Goal: Task Accomplishment & Management: Manage account settings

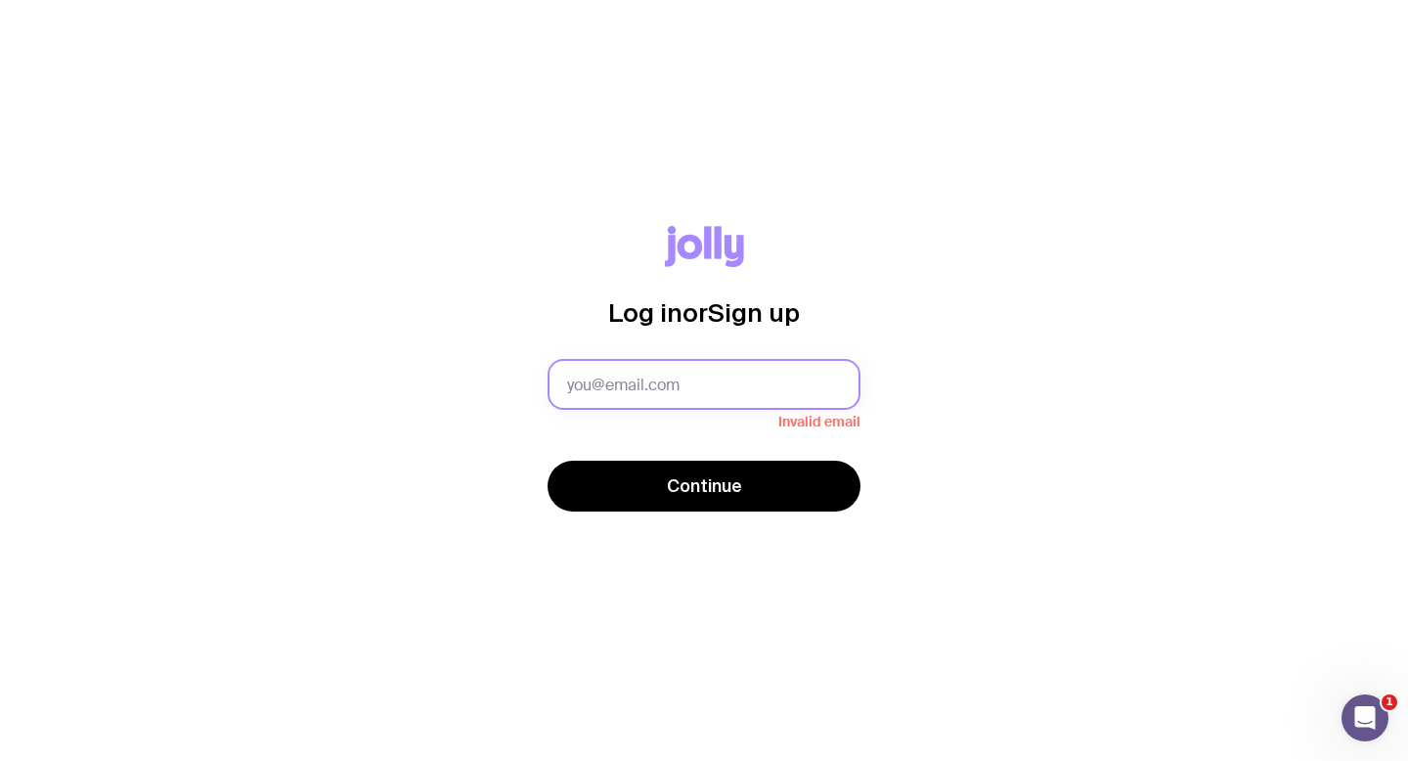
click at [718, 385] on input "text" at bounding box center [703, 384] width 313 height 51
type input "[PERSON_NAME][EMAIL_ADDRESS][PERSON_NAME][DOMAIN_NAME]"
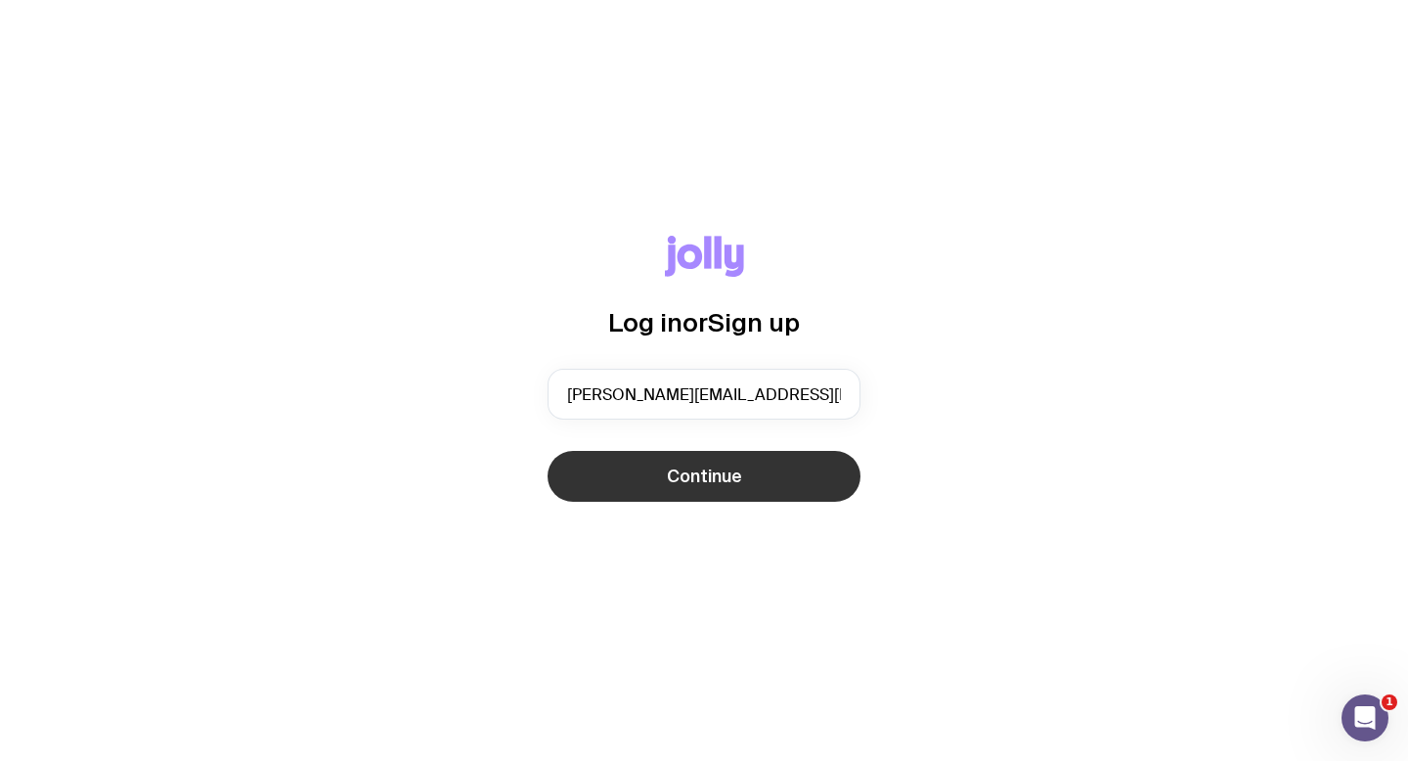
click at [694, 490] on button "Continue" at bounding box center [703, 476] width 313 height 51
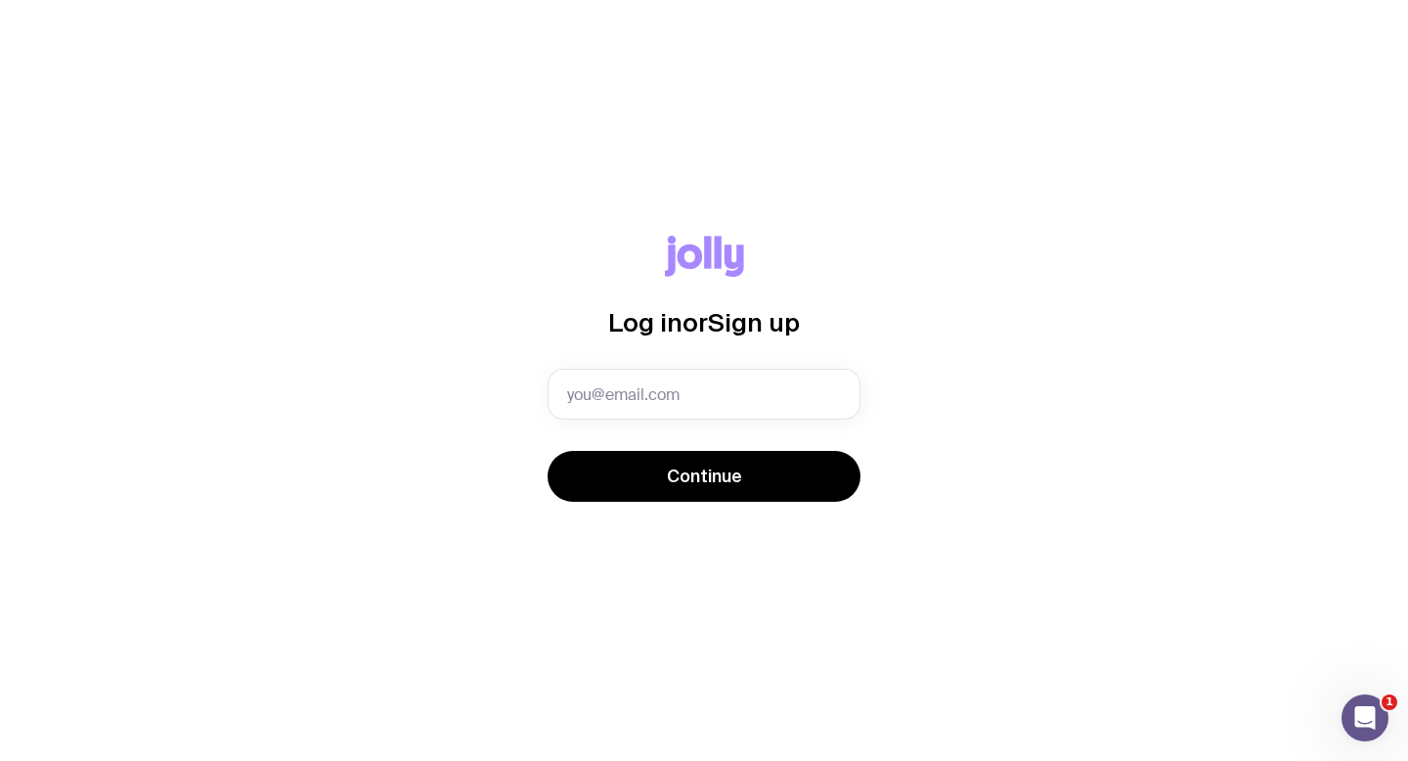
type input "[PERSON_NAME][EMAIL_ADDRESS][PERSON_NAME][DOMAIN_NAME]"
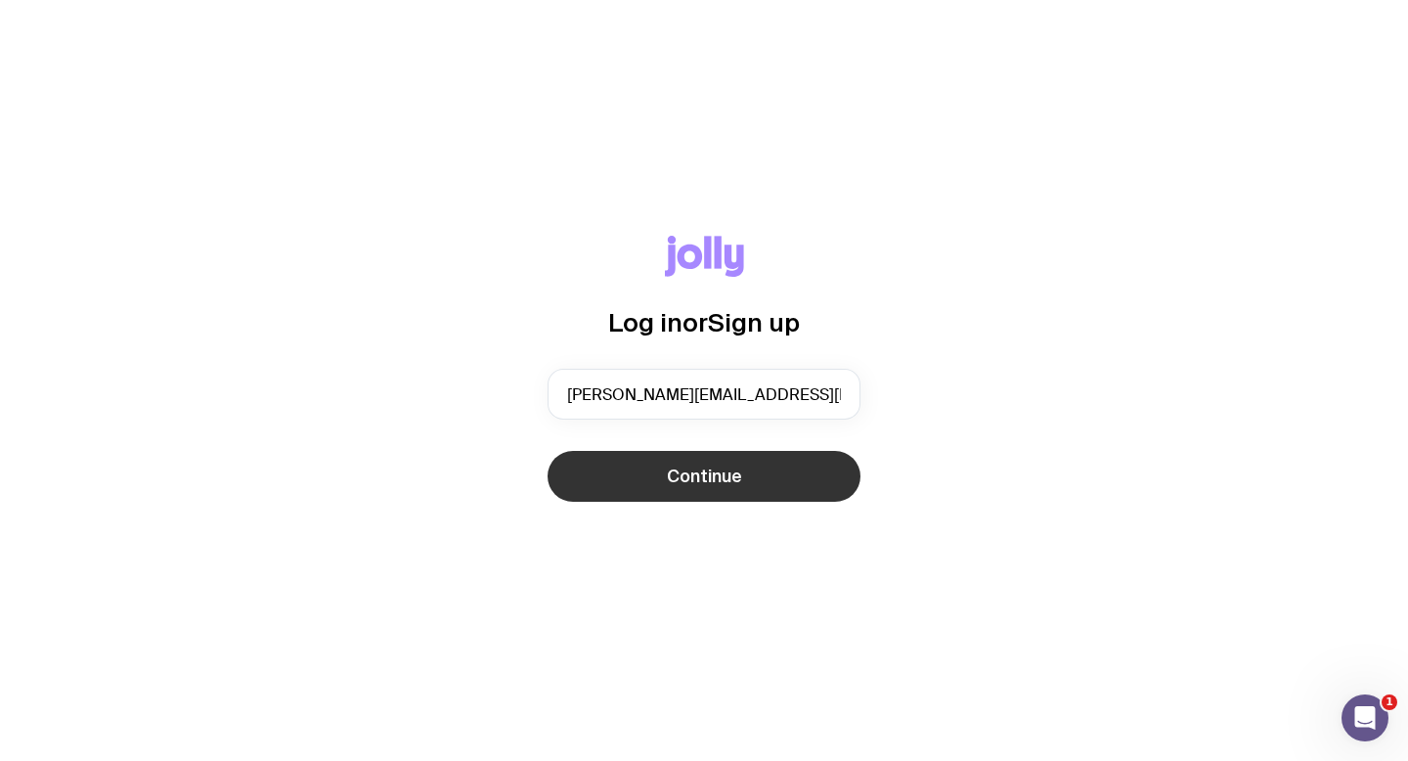
click at [735, 473] on span "Continue" at bounding box center [704, 475] width 75 height 23
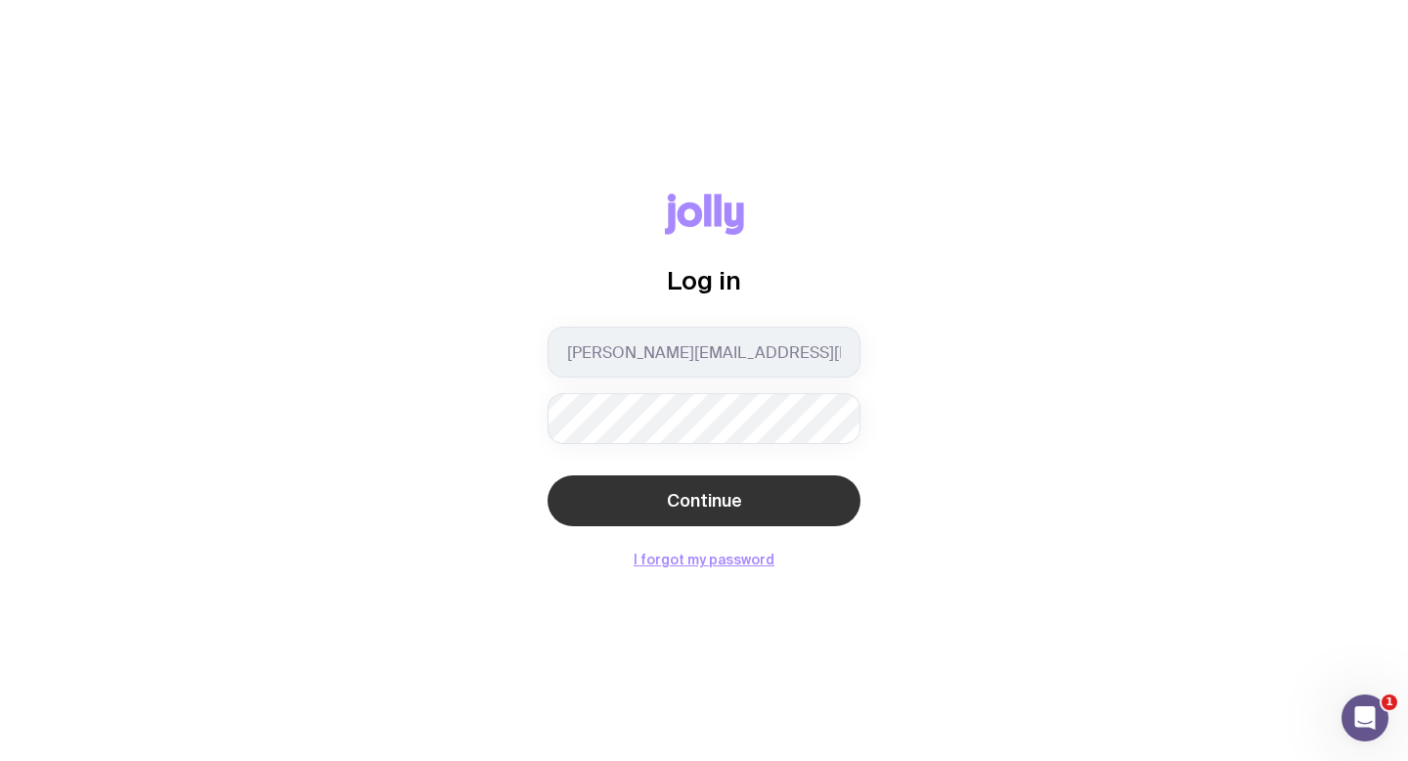
click at [727, 494] on span "Continue" at bounding box center [704, 500] width 75 height 23
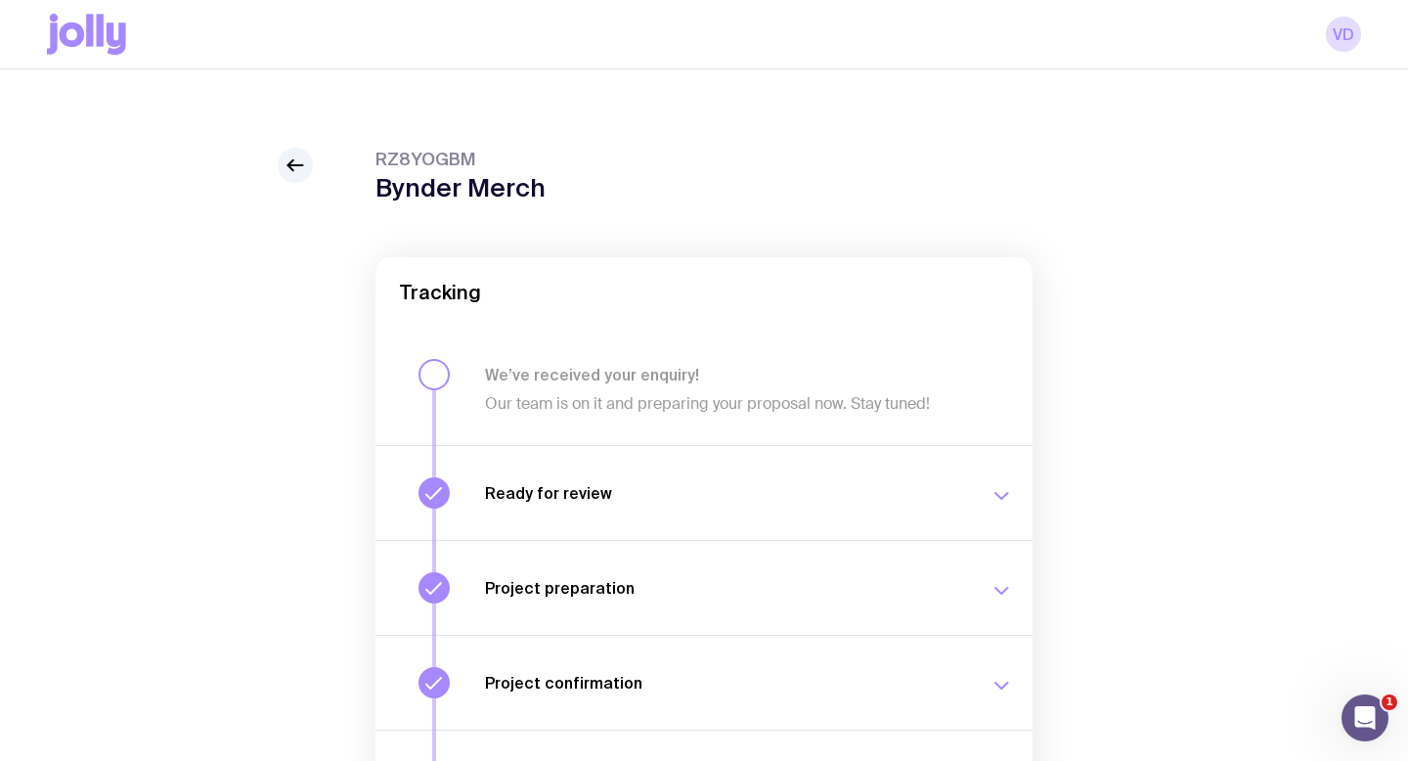
click at [83, 24] on icon at bounding box center [86, 34] width 79 height 41
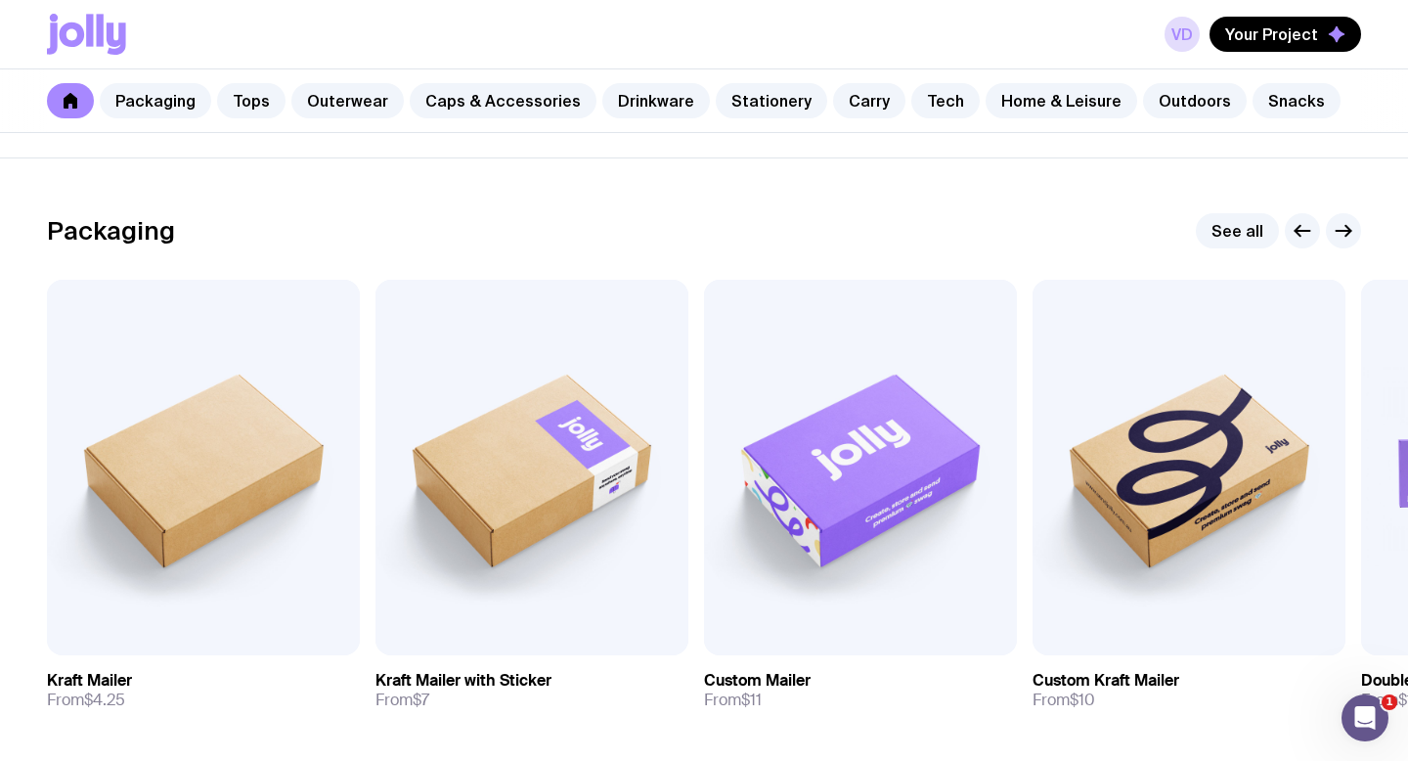
scroll to position [28, 0]
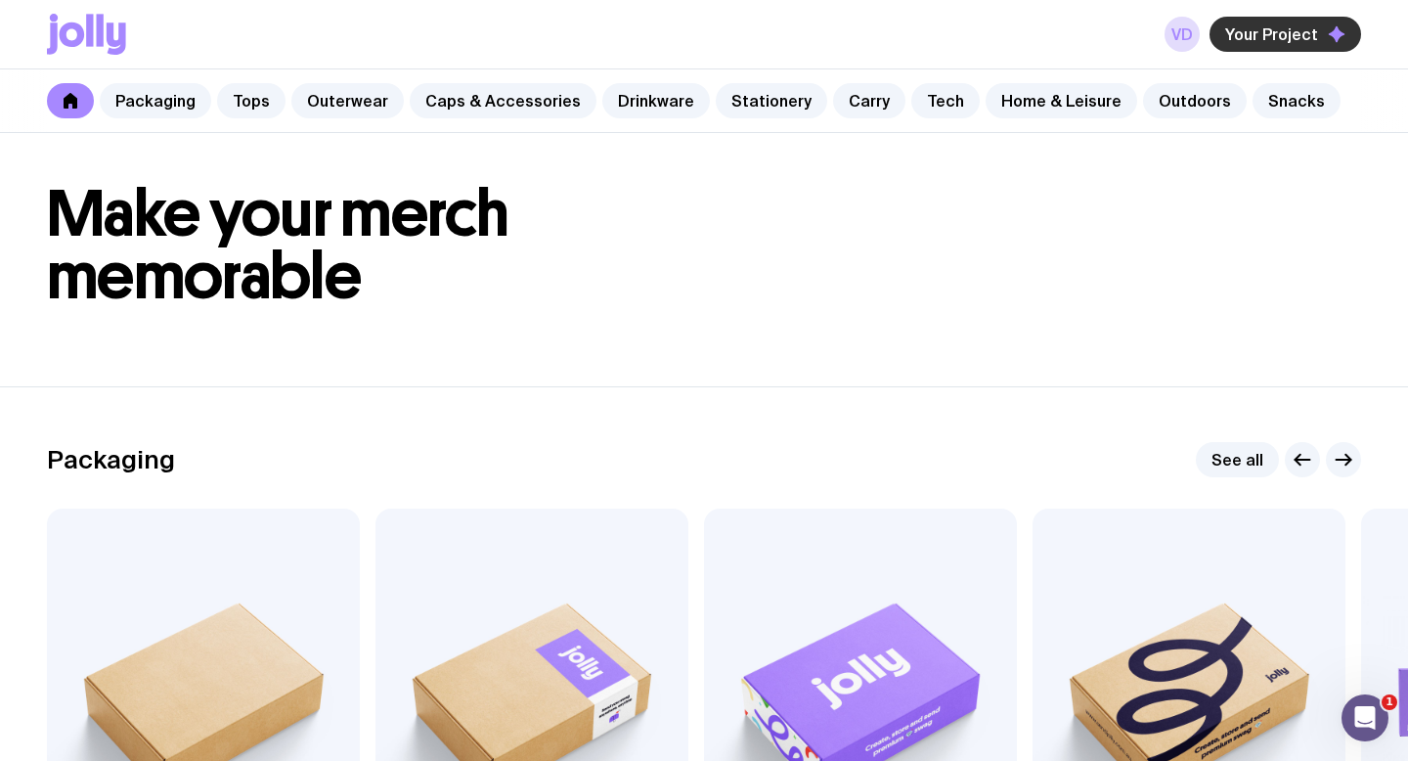
click at [1316, 29] on span "Your Project" at bounding box center [1271, 34] width 93 height 20
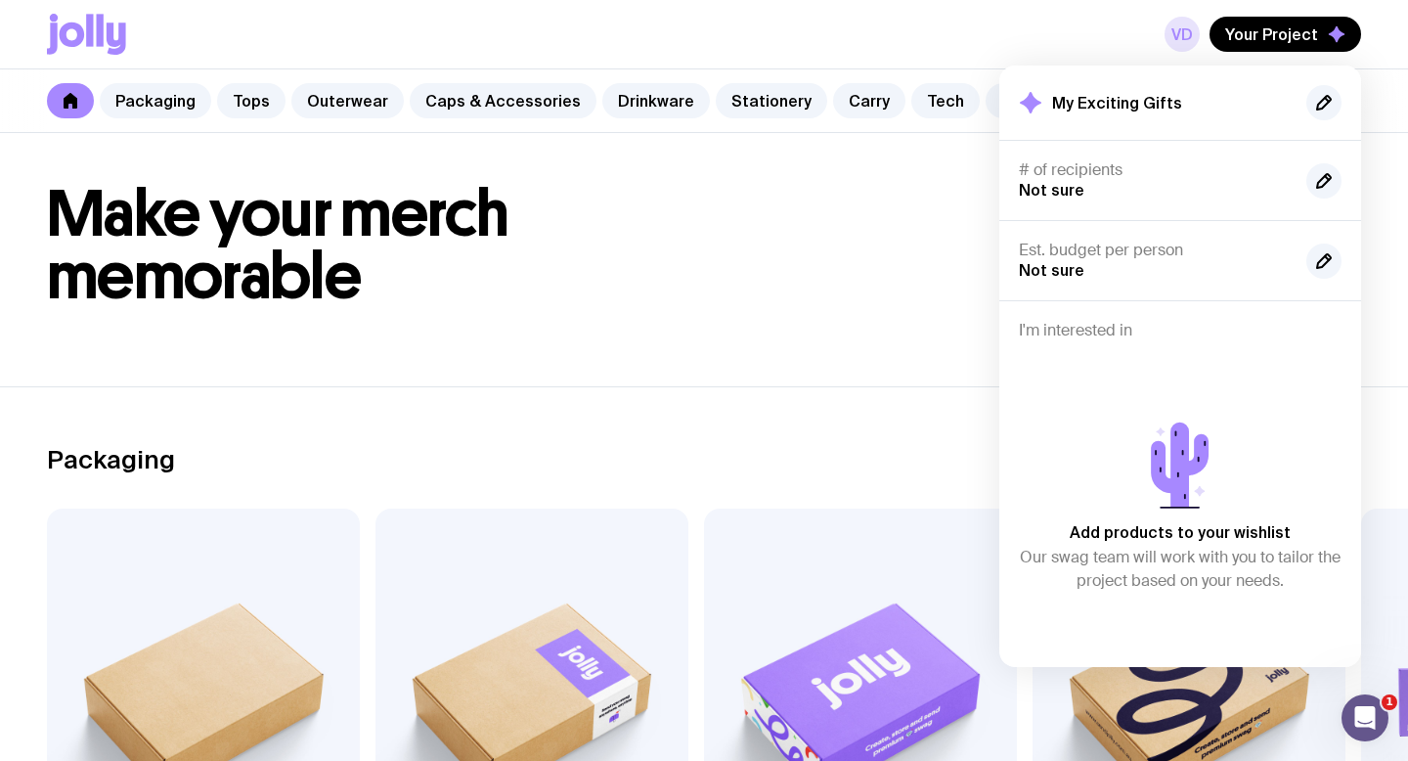
click at [1185, 37] on link "VD" at bounding box center [1181, 34] width 35 height 35
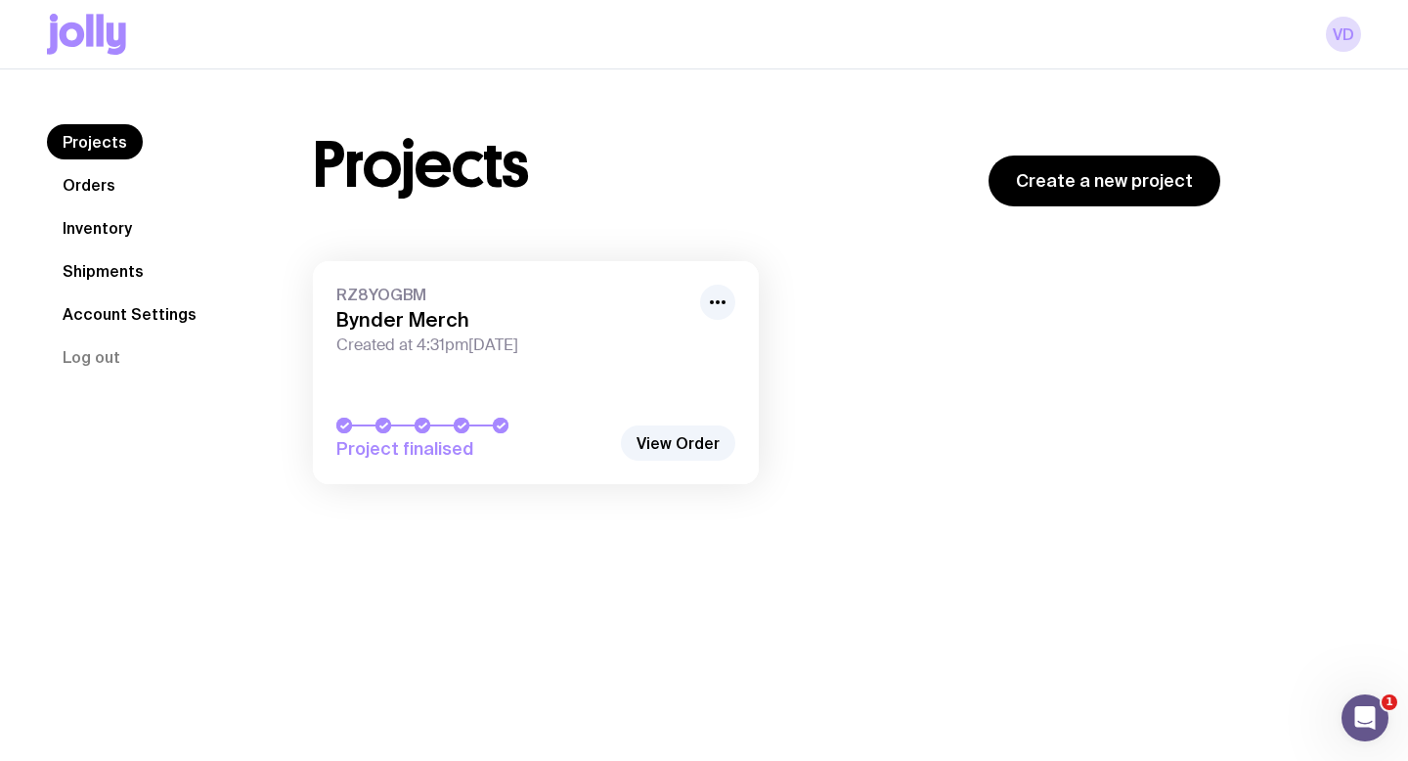
click at [121, 233] on link "Inventory" at bounding box center [97, 227] width 101 height 35
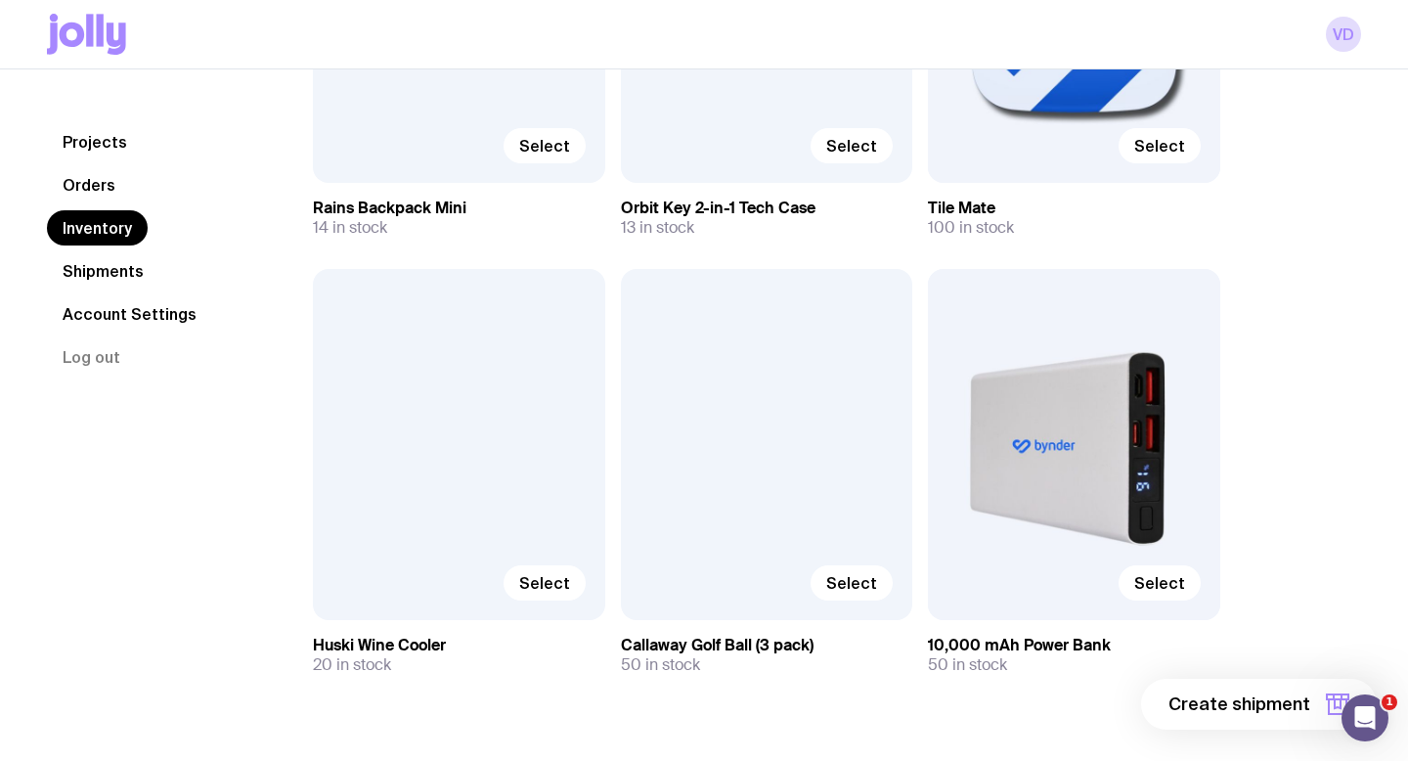
scroll to position [522, 0]
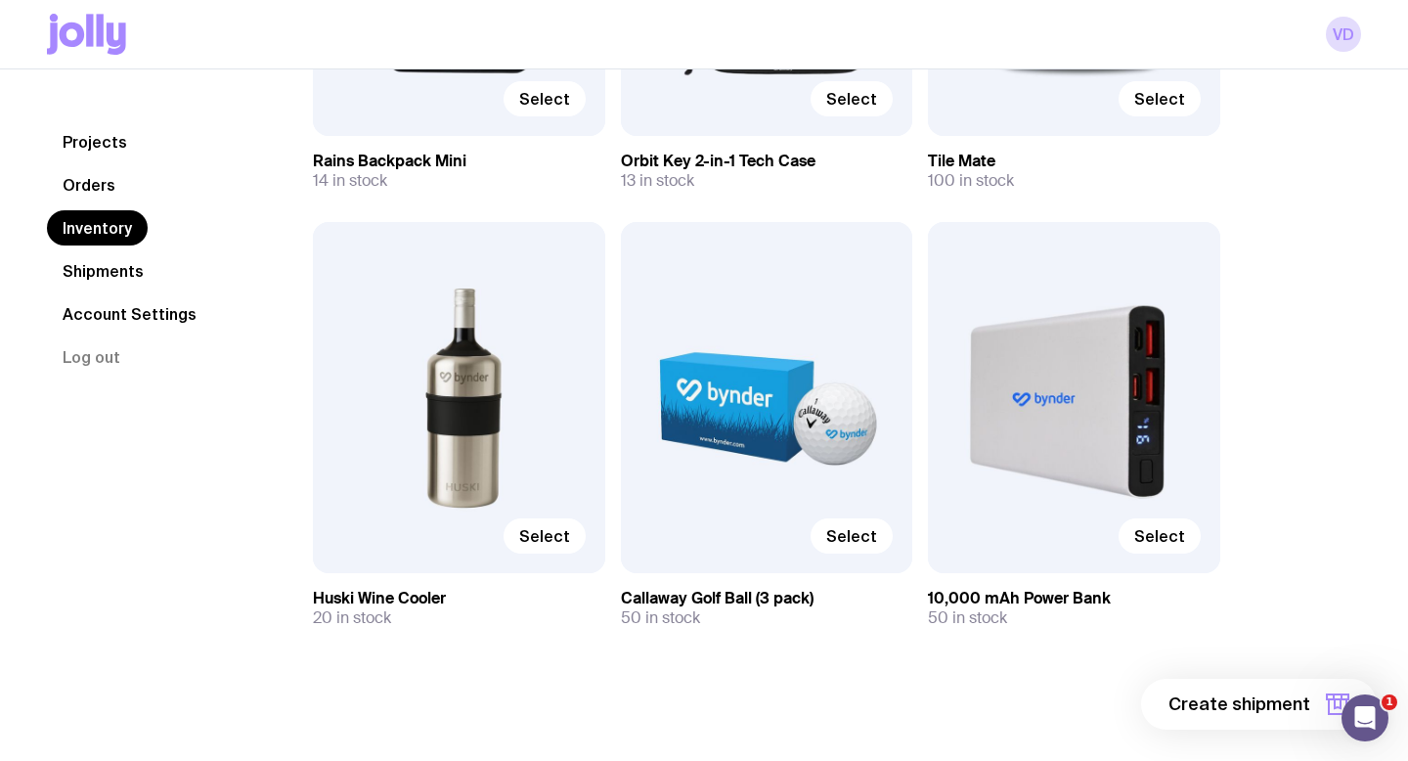
click at [794, 414] on div "Select" at bounding box center [767, 397] width 292 height 350
click at [855, 447] on div "Select" at bounding box center [767, 397] width 292 height 350
click at [1367, 159] on div "Projects Orders Inventory Shipments Account Settings Log out Projects Orders In…" at bounding box center [704, 153] width 1408 height 1213
click at [848, 501] on div "Select" at bounding box center [767, 397] width 292 height 350
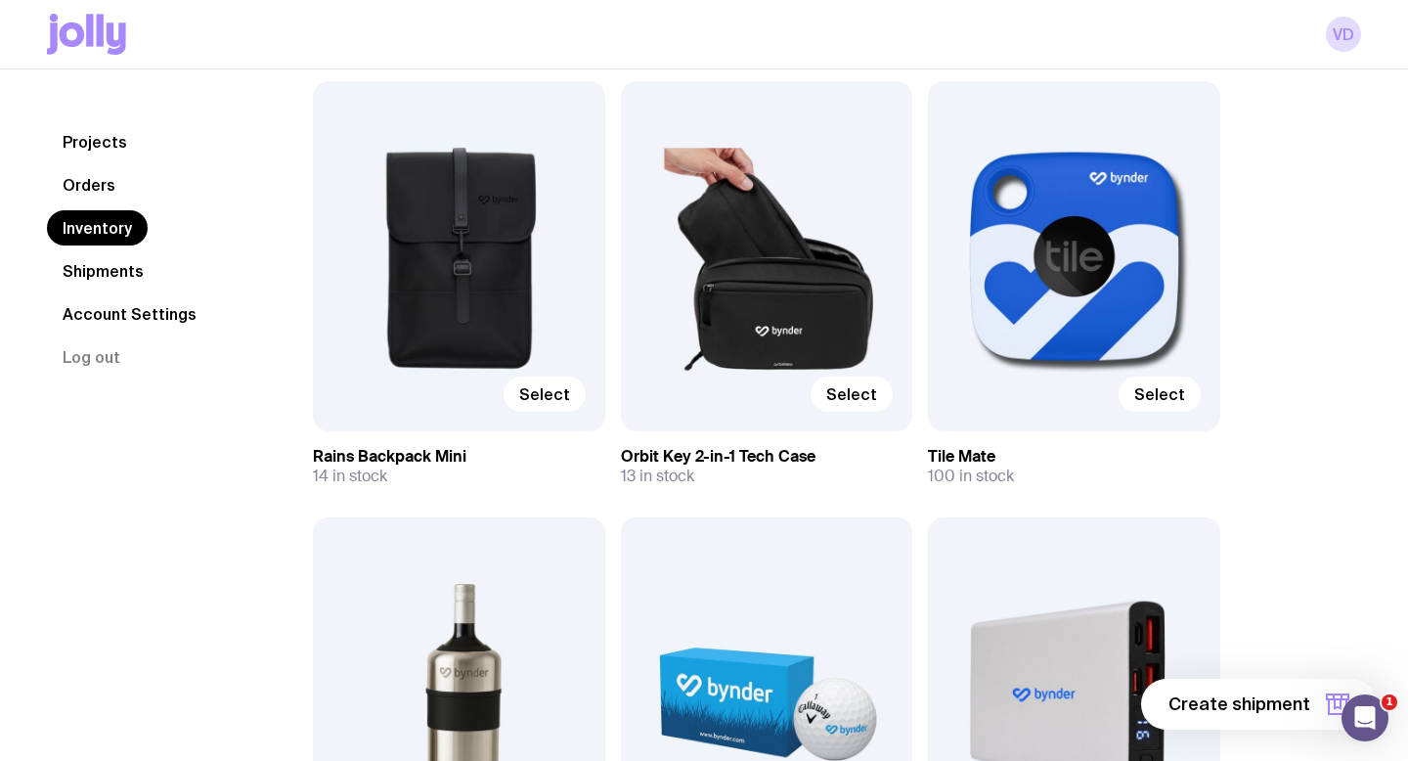
click at [1275, 186] on div "Inventory All Genders Loading... All Sizes Loading... All Orders Loading... Sel…" at bounding box center [813, 449] width 1095 height 1104
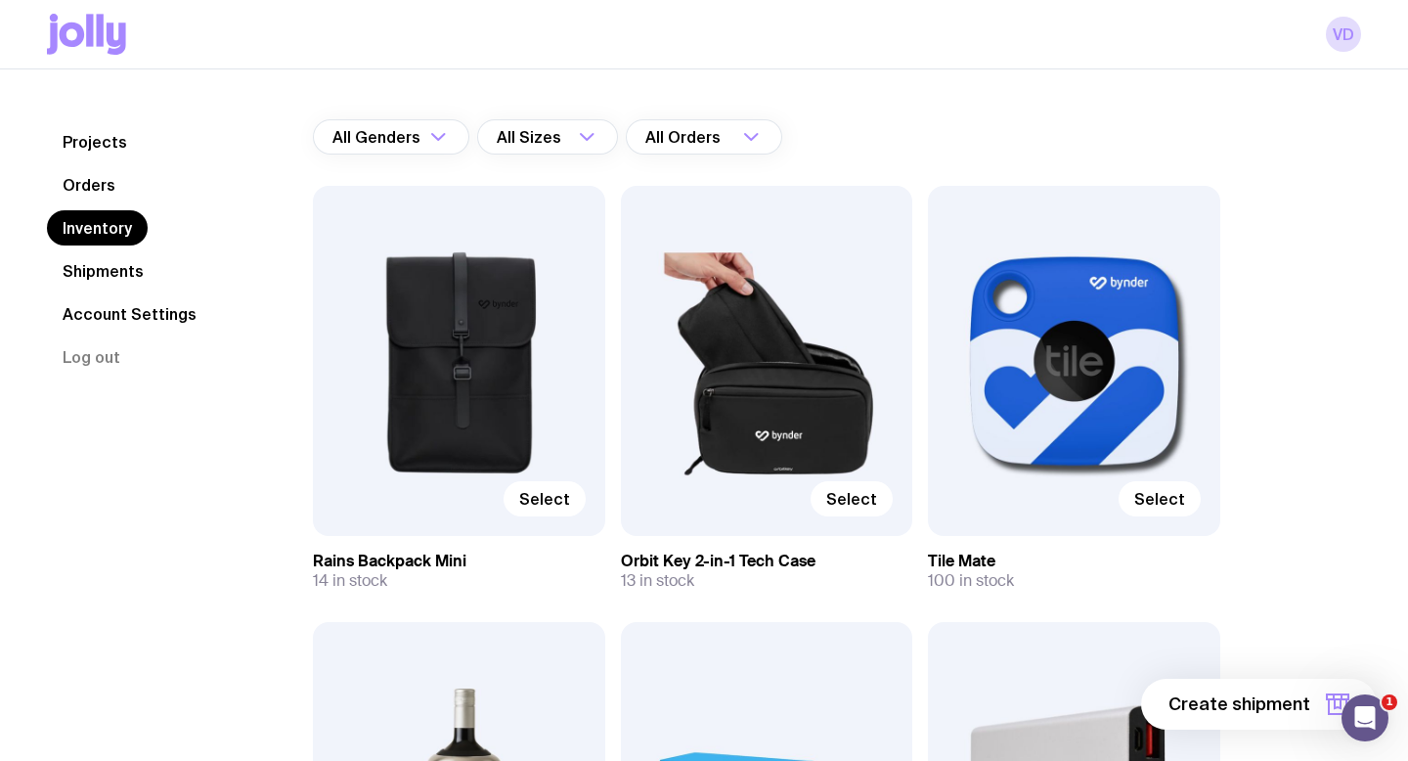
scroll to position [0, 0]
